Goal: Use online tool/utility: Utilize a website feature to perform a specific function

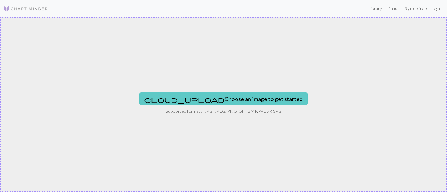
click at [208, 99] on button "cloud_upload Choose an image to get started" at bounding box center [223, 98] width 168 height 13
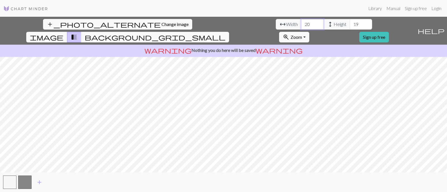
click at [301, 24] on input "20" at bounding box center [312, 24] width 22 height 11
type input "2"
type input "100"
click at [349, 25] on input "19" at bounding box center [360, 24] width 22 height 11
type input "1"
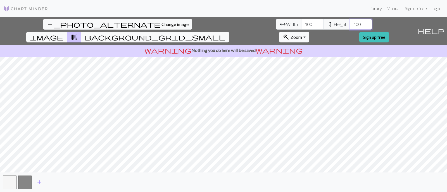
type input "100"
click at [67, 32] on button "image" at bounding box center [46, 37] width 41 height 11
click at [225, 33] on span "background_grid_small" at bounding box center [155, 37] width 141 height 8
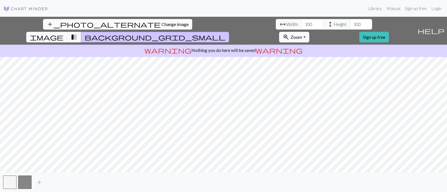
click at [309, 32] on button "zoom_in Zoom Zoom" at bounding box center [294, 37] width 30 height 11
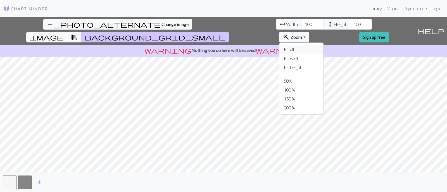
click at [323, 45] on button "Fit all" at bounding box center [301, 49] width 44 height 9
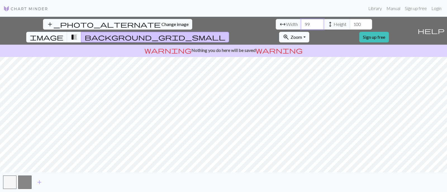
drag, startPoint x: 143, startPoint y: 26, endPoint x: 139, endPoint y: 25, distance: 4.1
click at [301, 25] on input "99" at bounding box center [312, 24] width 22 height 11
type input "9"
click at [301, 28] on input "200" at bounding box center [312, 24] width 22 height 11
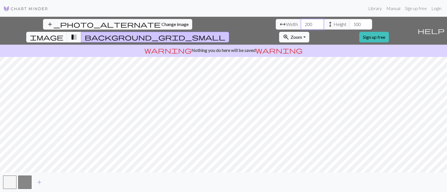
click at [301, 26] on input "200" at bounding box center [312, 24] width 22 height 11
type input "200"
click at [349, 25] on input "100" at bounding box center [360, 24] width 22 height 11
type input "1"
click at [349, 25] on input "1" at bounding box center [360, 24] width 22 height 11
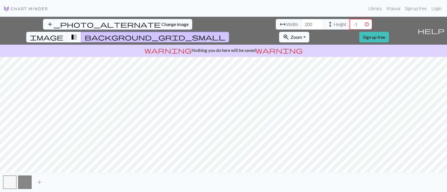
click at [349, 25] on input "-1" at bounding box center [360, 24] width 22 height 11
click at [349, 23] on input "0" at bounding box center [360, 24] width 22 height 11
type input "1"
click at [349, 22] on input "1" at bounding box center [360, 24] width 22 height 11
click at [349, 25] on input "1" at bounding box center [360, 24] width 22 height 11
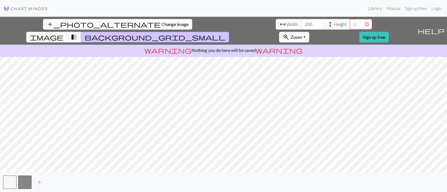
click at [333, 24] on span "Height" at bounding box center [339, 24] width 13 height 7
click at [327, 21] on span "height" at bounding box center [330, 24] width 7 height 8
click at [349, 25] on input "1" at bounding box center [360, 24] width 22 height 11
type input "200"
click at [77, 33] on span "transition_fade" at bounding box center [74, 37] width 7 height 8
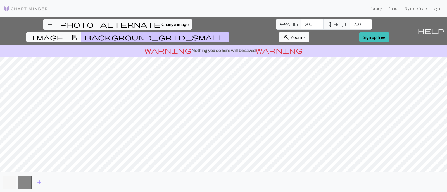
click at [228, 23] on div "add_photo_alternate Change image arrow_range Width 200 height Height 200 image …" at bounding box center [207, 31] width 415 height 28
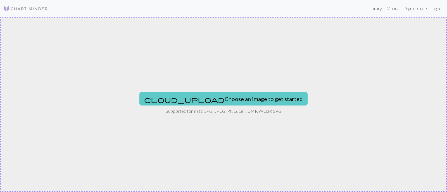
click at [208, 100] on button "cloud_upload Choose an image to get started" at bounding box center [223, 98] width 168 height 13
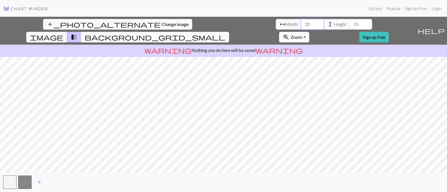
click at [301, 27] on input "20" at bounding box center [312, 24] width 22 height 11
type input "2"
type input "200"
click at [349, 25] on input "19" at bounding box center [360, 24] width 22 height 11
type input "1"
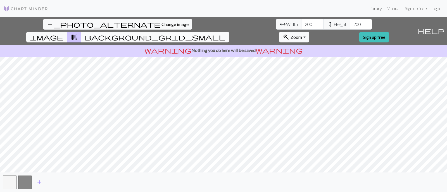
click at [225, 33] on span "background_grid_small" at bounding box center [155, 37] width 141 height 8
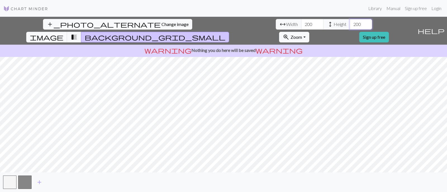
click at [349, 23] on input "200" at bounding box center [360, 24] width 22 height 11
type input "2"
type input "100"
click at [301, 24] on input "200" at bounding box center [312, 24] width 22 height 11
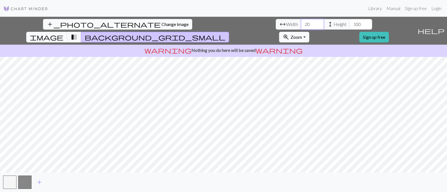
type input "2"
type input "300"
click at [349, 24] on input "100" at bounding box center [360, 24] width 22 height 11
click at [349, 25] on input "100" at bounding box center [360, 24] width 22 height 11
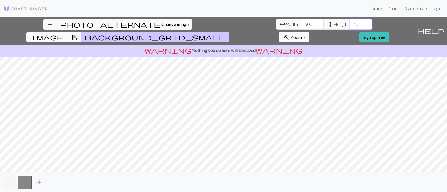
type input "1"
type input "300"
click at [77, 33] on span "transition_fade" at bounding box center [74, 37] width 7 height 8
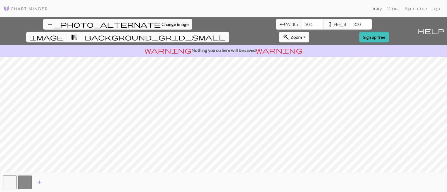
click at [77, 33] on span "transition_fade" at bounding box center [74, 37] width 7 height 8
click at [302, 34] on span "Zoom" at bounding box center [295, 36] width 11 height 5
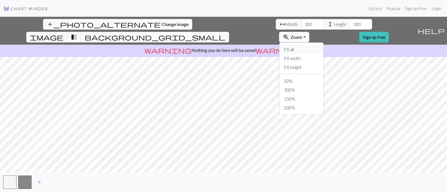
click at [323, 45] on button "Fit all" at bounding box center [301, 49] width 44 height 9
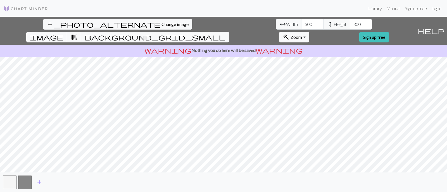
click at [413, 171] on div "add_photo_alternate Change image arrow_range Width 300 height Height 300 image …" at bounding box center [223, 104] width 447 height 175
drag, startPoint x: 216, startPoint y: 9, endPoint x: 217, endPoint y: -6, distance: 14.6
click at [217, 0] on html "Library Manual Sign up free Login add_photo_alternate Change image arrow_range …" at bounding box center [223, 96] width 447 height 192
click at [225, 33] on span "background_grid_small" at bounding box center [155, 37] width 141 height 8
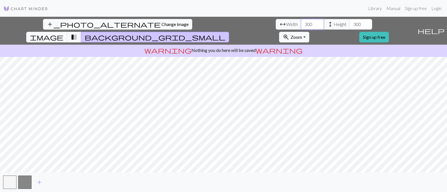
click at [301, 25] on input "300" at bounding box center [312, 24] width 22 height 11
type input "3"
type input "250"
click at [349, 25] on input "300" at bounding box center [360, 24] width 22 height 11
click at [349, 24] on input "300" at bounding box center [360, 24] width 22 height 11
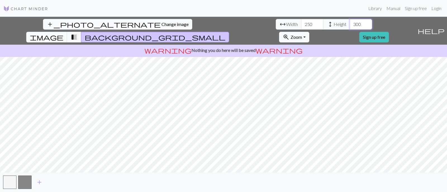
click at [349, 27] on input "300" at bounding box center [360, 24] width 22 height 11
click at [301, 28] on input "250" at bounding box center [312, 24] width 22 height 11
click at [349, 25] on input "300" at bounding box center [360, 24] width 22 height 11
click at [349, 26] on input "0" at bounding box center [360, 24] width 22 height 11
type input "0"
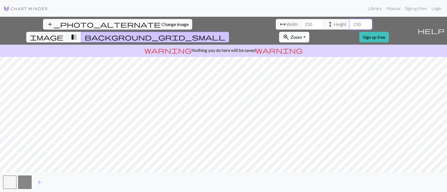
type input "250"
click at [302, 34] on span "Zoom" at bounding box center [295, 36] width 11 height 5
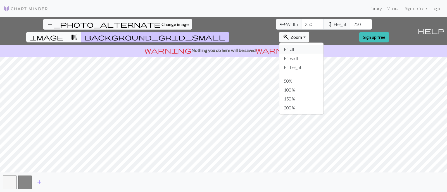
click at [323, 45] on button "Fit all" at bounding box center [301, 49] width 44 height 9
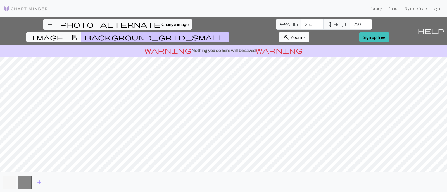
click at [309, 32] on button "zoom_in Zoom Zoom" at bounding box center [294, 37] width 30 height 11
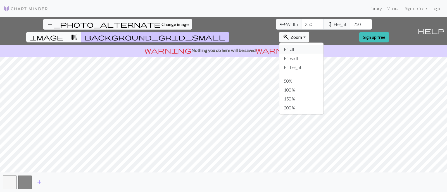
click at [323, 45] on button "Fit all" at bounding box center [301, 49] width 44 height 9
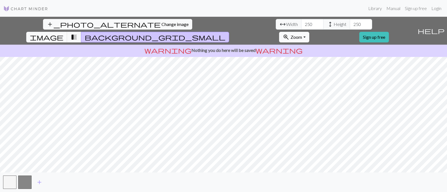
click at [309, 32] on button "zoom_in Zoom Zoom" at bounding box center [294, 37] width 30 height 11
